Goal: Transaction & Acquisition: Purchase product/service

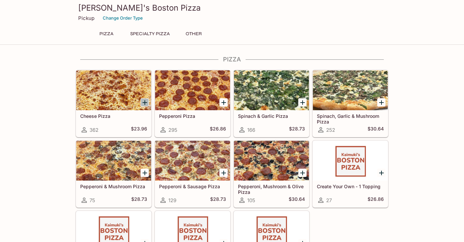
click at [146, 102] on icon "Add Cheese Pizza" at bounding box center [145, 102] width 5 height 5
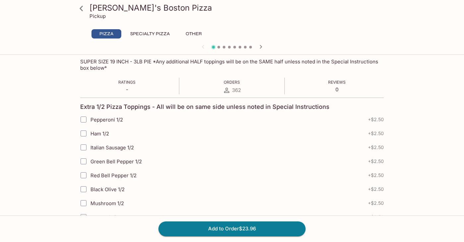
scroll to position [121, 0]
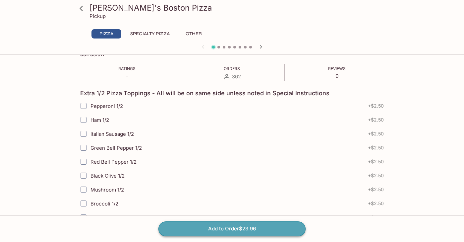
click at [220, 232] on button "Add to Order $23.96" at bounding box center [232, 228] width 147 height 15
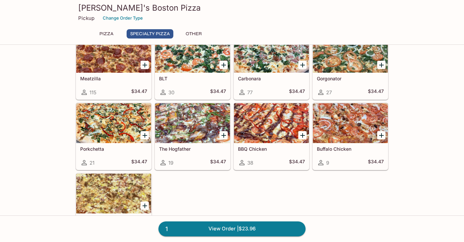
scroll to position [342, 0]
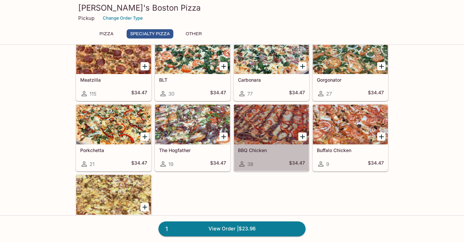
click at [269, 133] on div at bounding box center [271, 125] width 75 height 40
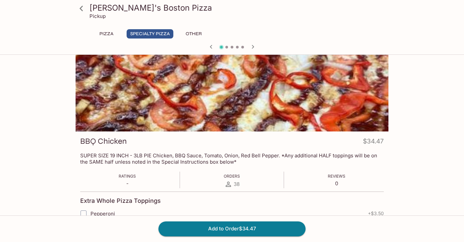
scroll to position [28, 0]
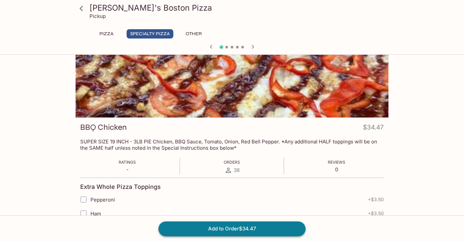
click at [259, 233] on button "Add to Order $34.47" at bounding box center [232, 228] width 147 height 15
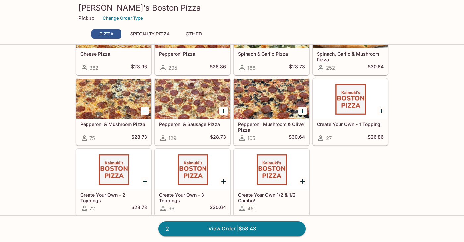
scroll to position [91, 0]
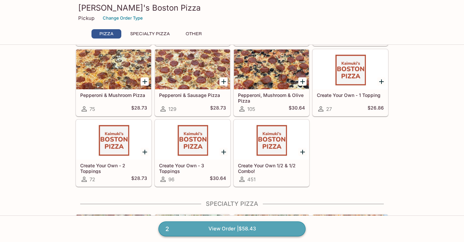
click at [241, 231] on link "2 View Order | $58.43" at bounding box center [232, 228] width 147 height 15
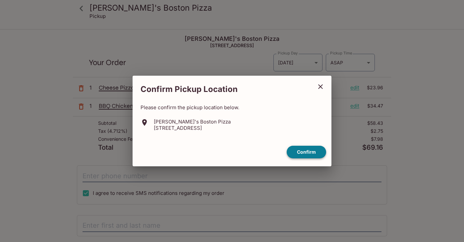
click at [304, 151] on button "Confirm" at bounding box center [306, 152] width 39 height 13
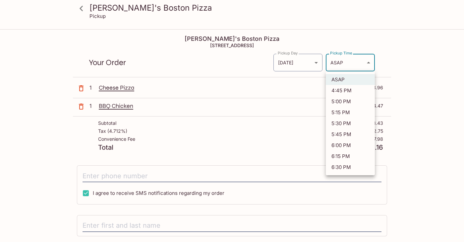
click at [367, 62] on body "Kaimuki's Boston Pizza Pickup Kaimuki's Boston Pizza [STREET_ADDRESS] Your Orde…" at bounding box center [232, 151] width 464 height 242
click at [387, 45] on div at bounding box center [232, 121] width 464 height 242
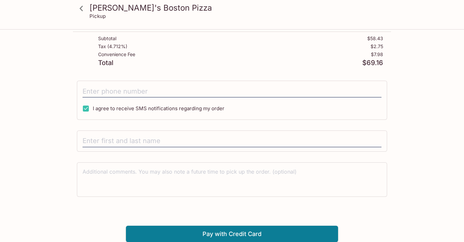
scroll to position [85, 0]
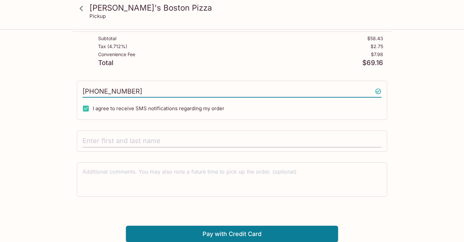
type input "[PHONE_NUMBER]"
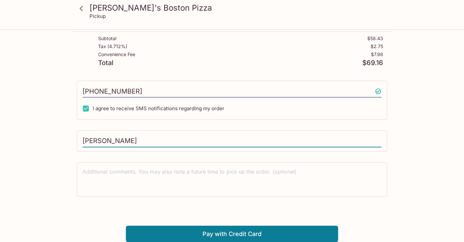
type input "[PERSON_NAME]"
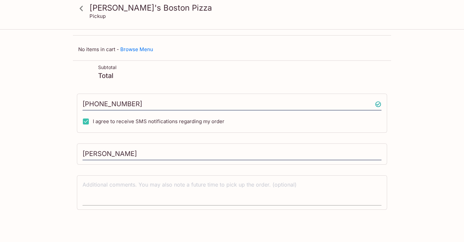
scroll to position [0, 0]
